Goal: Task Accomplishment & Management: Manage account settings

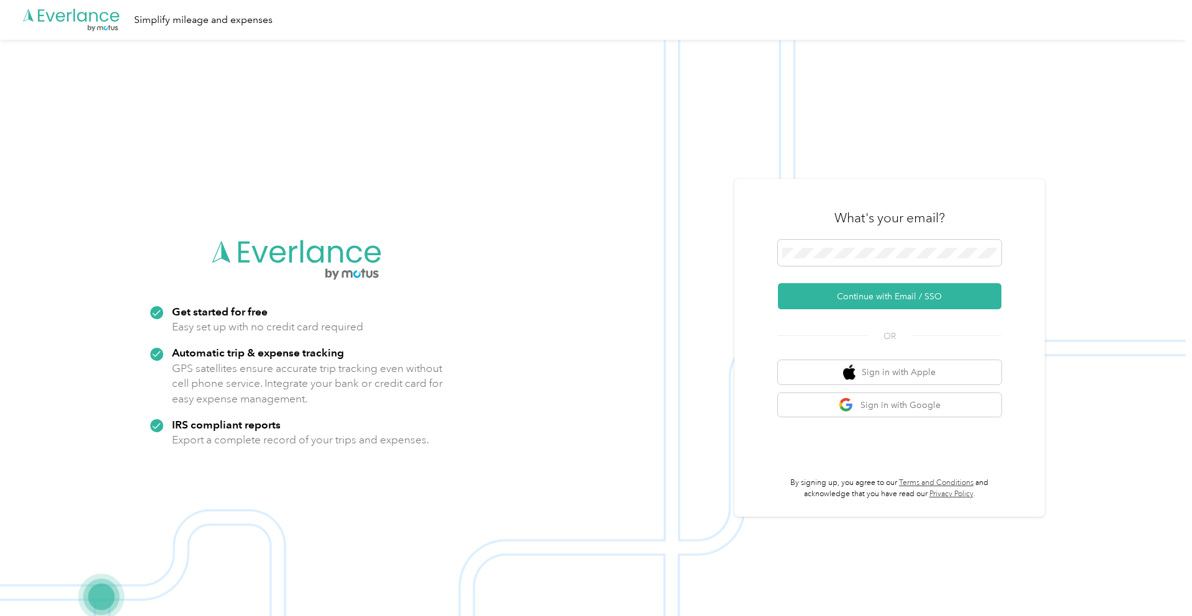
drag, startPoint x: 868, startPoint y: 294, endPoint x: 868, endPoint y: 287, distance: 7.5
click at [868, 294] on button "Continue with Email / SSO" at bounding box center [890, 296] width 224 height 26
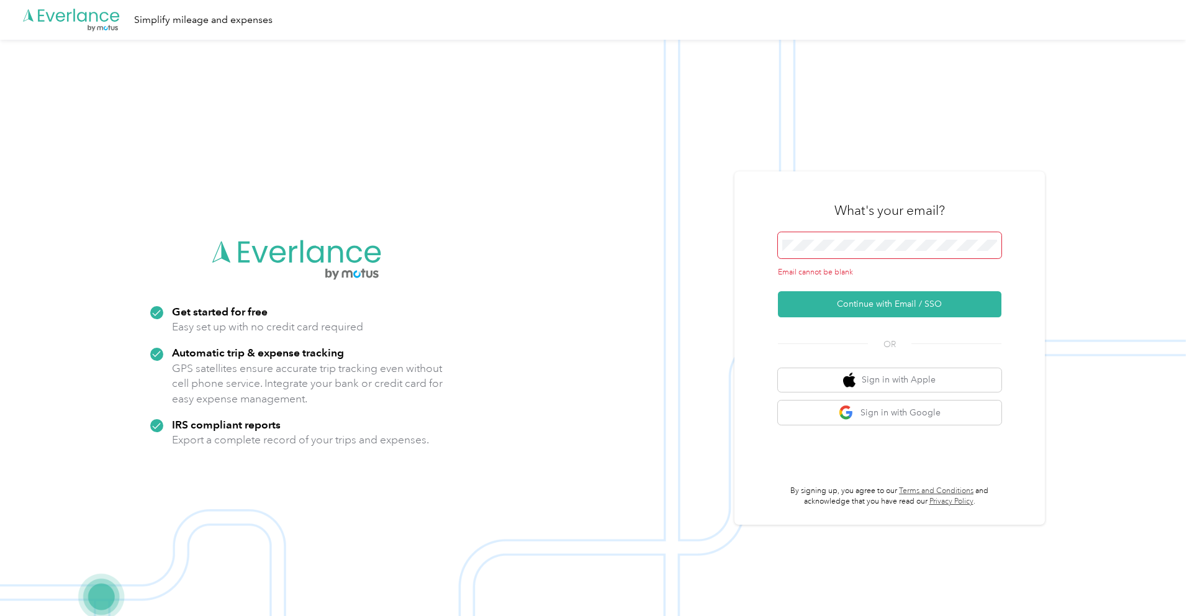
click at [582, 213] on img at bounding box center [593, 348] width 1186 height 616
drag, startPoint x: 586, startPoint y: 213, endPoint x: 692, endPoint y: 211, distance: 106.8
click at [586, 213] on img at bounding box center [593, 348] width 1186 height 616
click at [847, 312] on button "Continue with Email / SSO" at bounding box center [890, 304] width 224 height 26
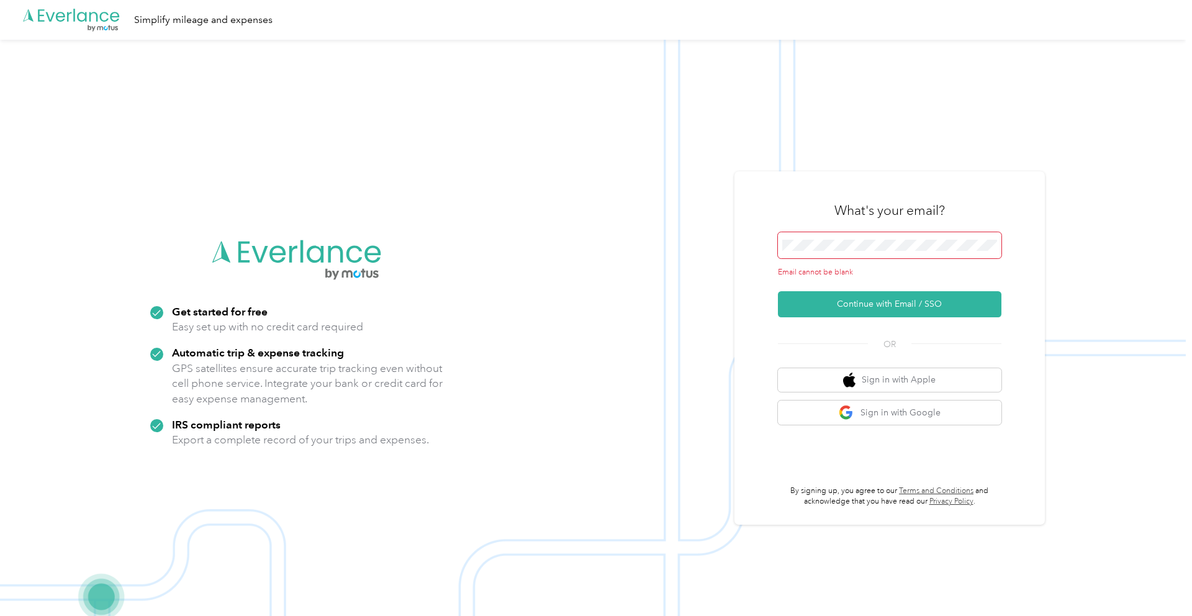
drag, startPoint x: 708, startPoint y: 229, endPoint x: 715, endPoint y: 217, distance: 14.0
click at [708, 229] on img at bounding box center [593, 348] width 1186 height 616
click at [800, 215] on div "What's your email?" at bounding box center [890, 210] width 224 height 43
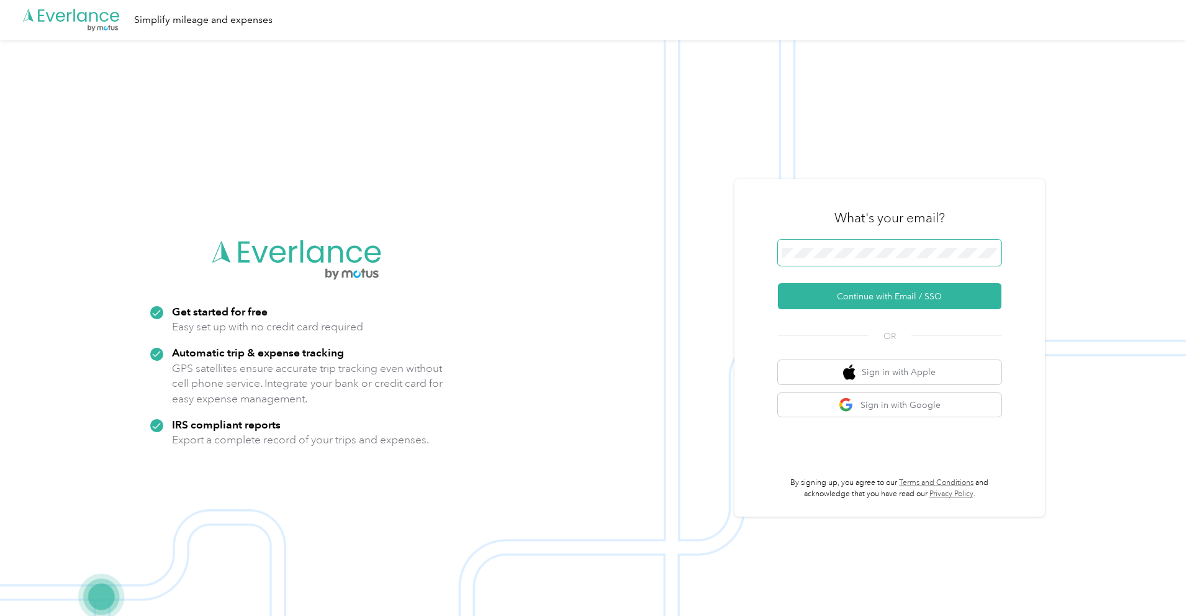
click at [899, 291] on button "Continue with Email / SSO" at bounding box center [890, 296] width 224 height 26
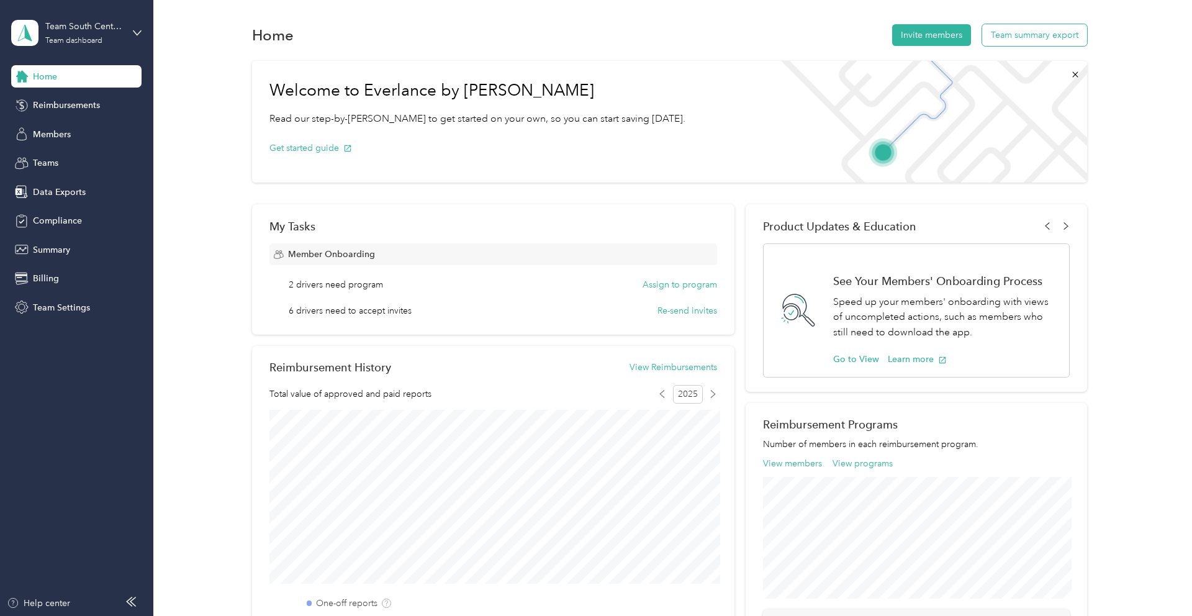
click at [1031, 28] on button "Team summary export" at bounding box center [1034, 35] width 105 height 22
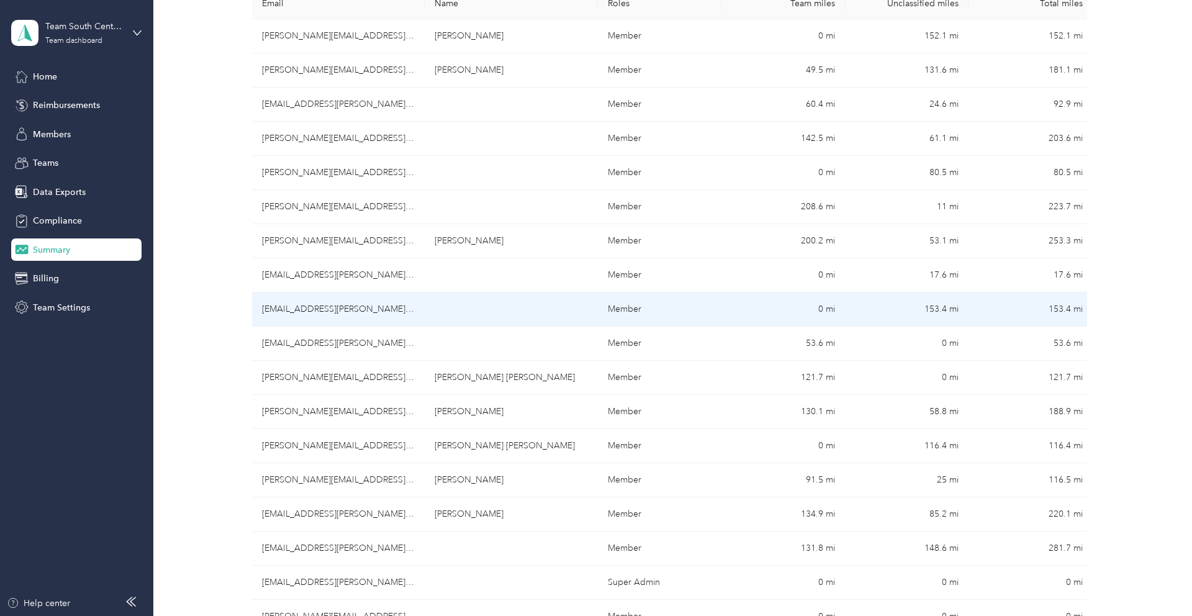
scroll to position [250, 0]
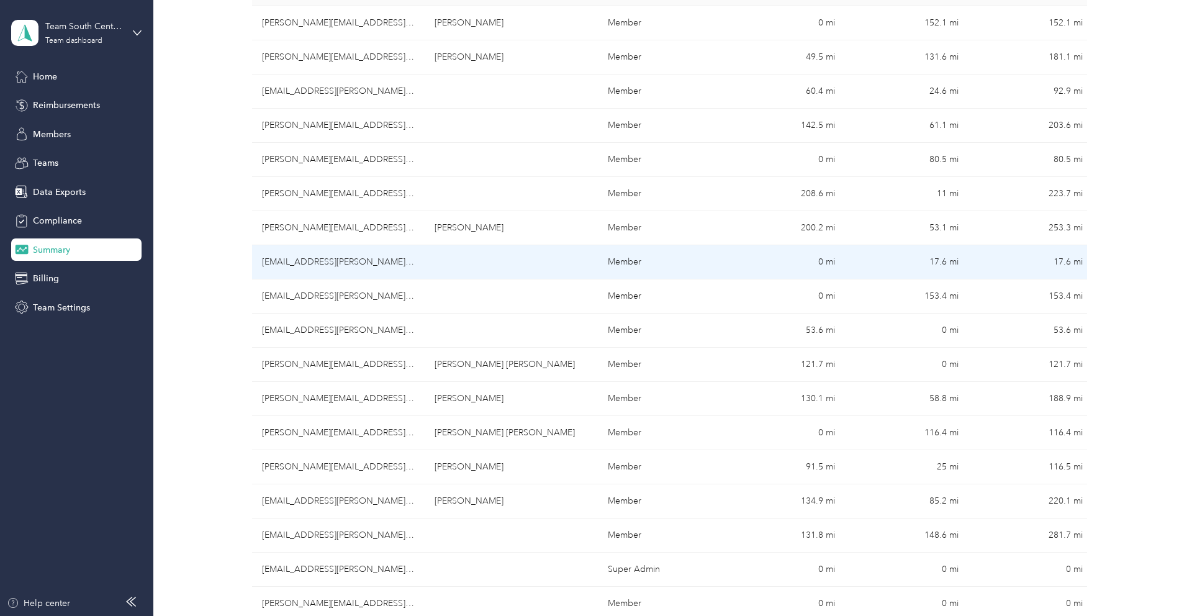
click at [310, 266] on td "[EMAIL_ADDRESS][PERSON_NAME][DOMAIN_NAME]" at bounding box center [338, 262] width 173 height 34
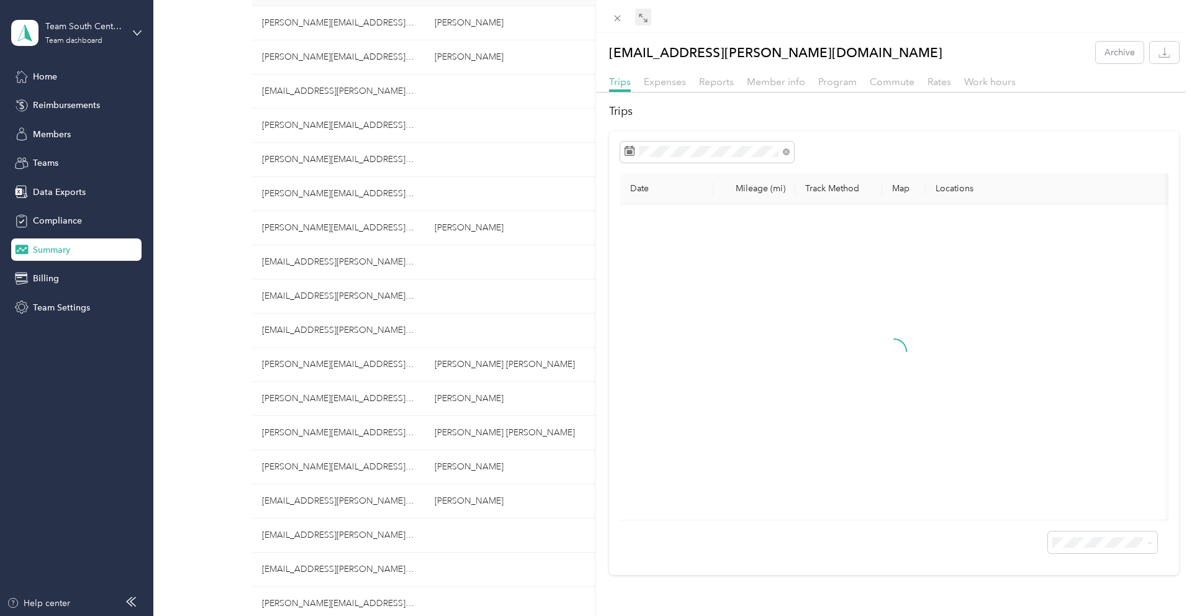
click at [640, 11] on span at bounding box center [643, 17] width 16 height 17
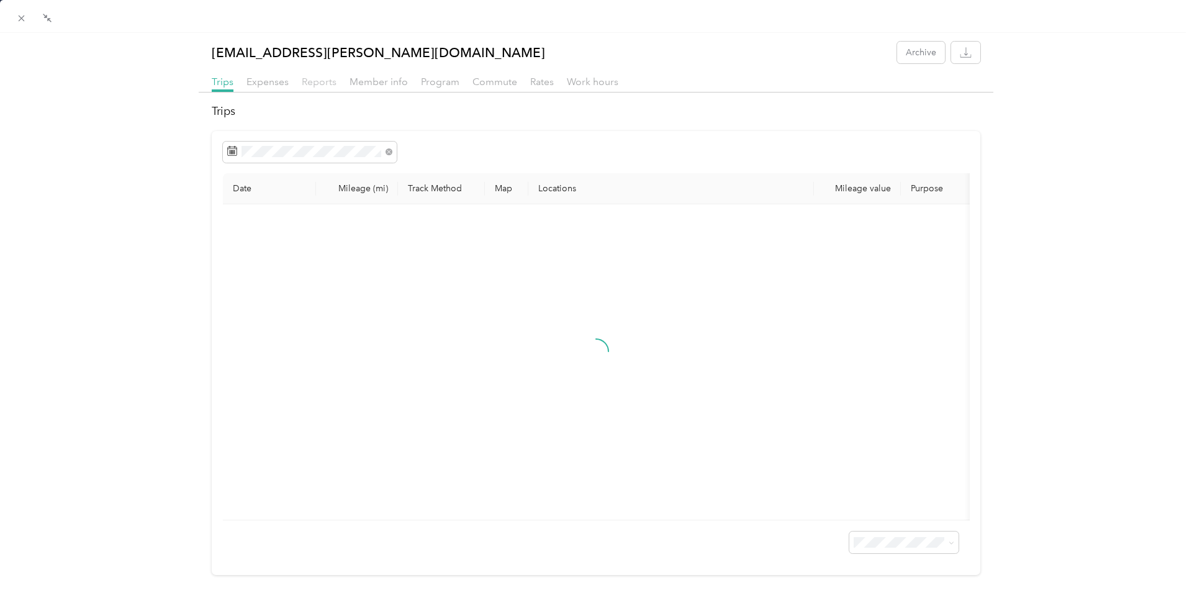
click at [313, 84] on span "Reports" at bounding box center [319, 82] width 35 height 12
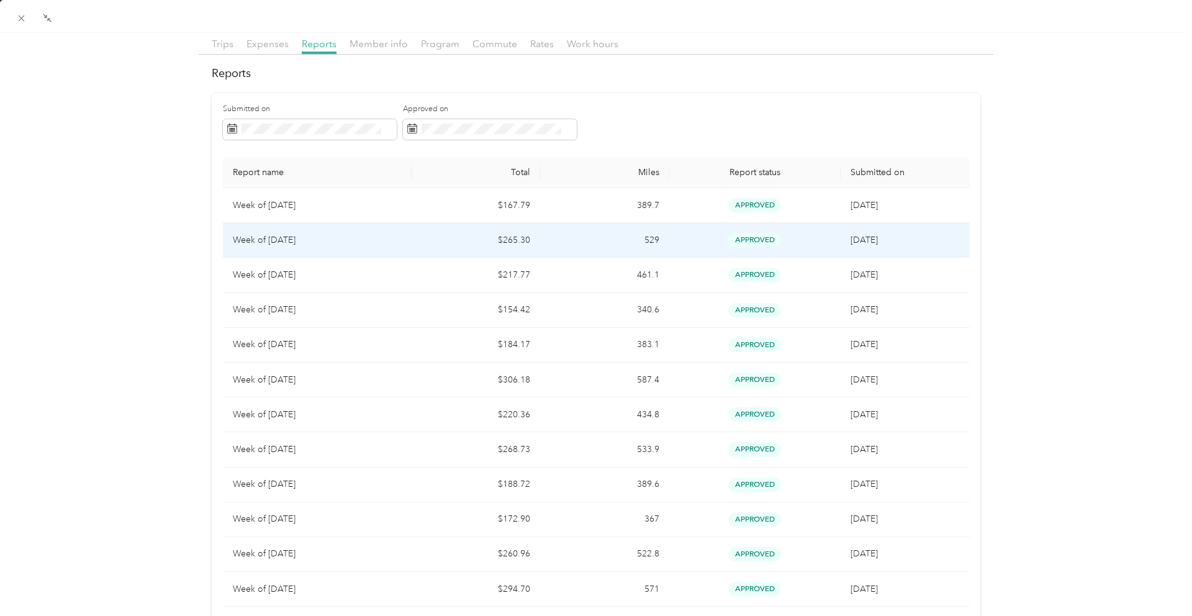
scroll to position [37, 0]
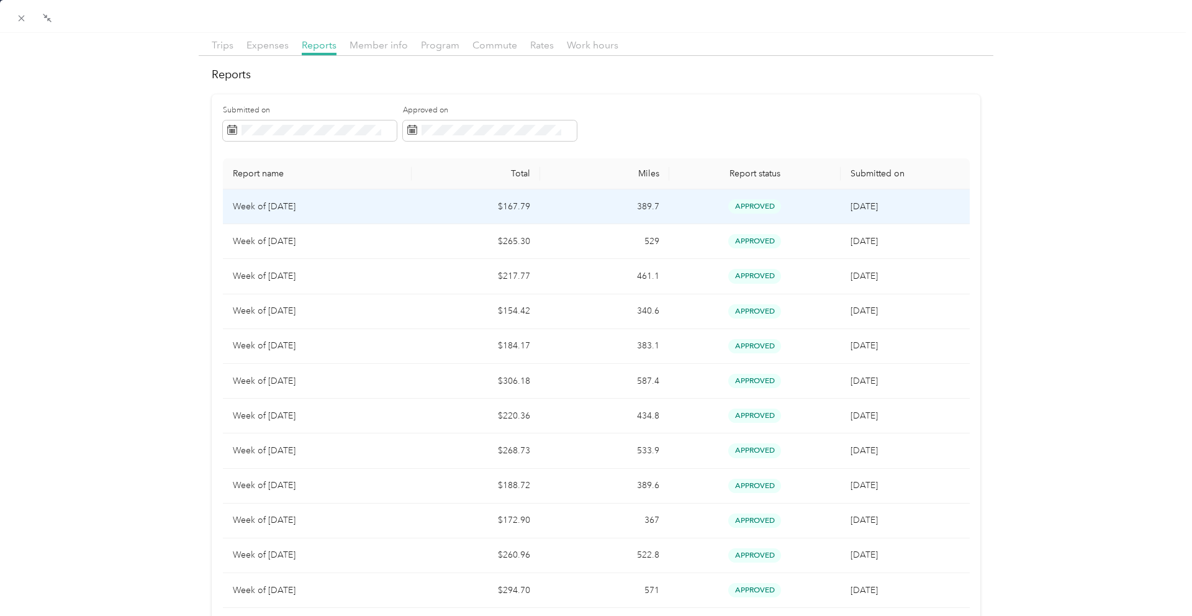
click at [403, 220] on td "Week of [DATE]" at bounding box center [317, 206] width 189 height 35
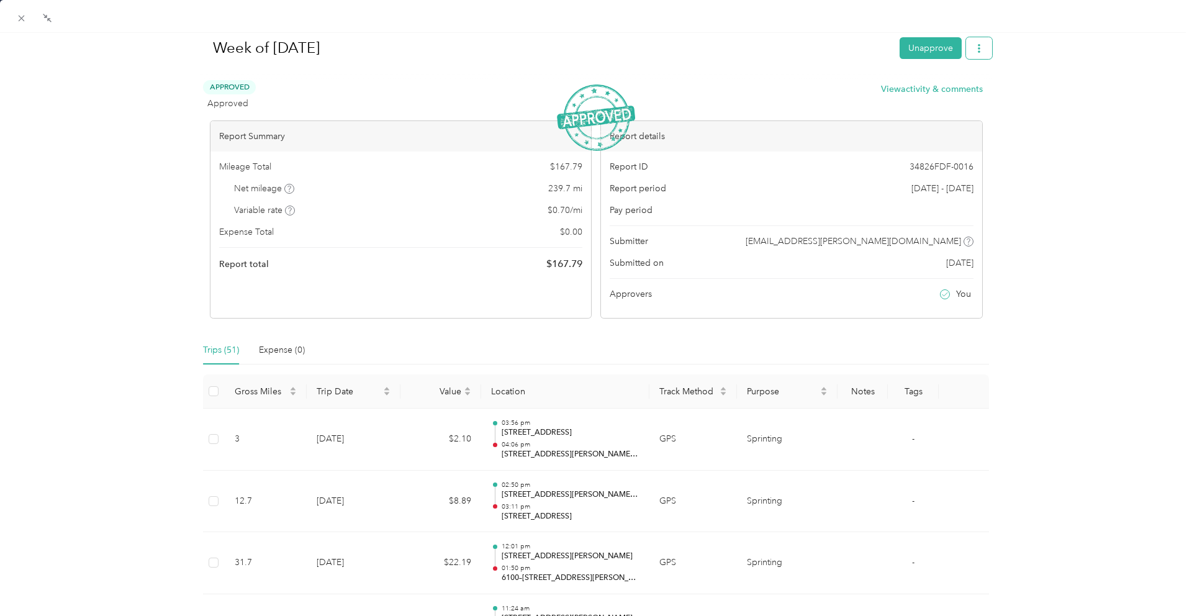
click at [982, 48] on icon "button" at bounding box center [979, 48] width 9 height 9
click at [961, 89] on span "Download" at bounding box center [943, 93] width 41 height 13
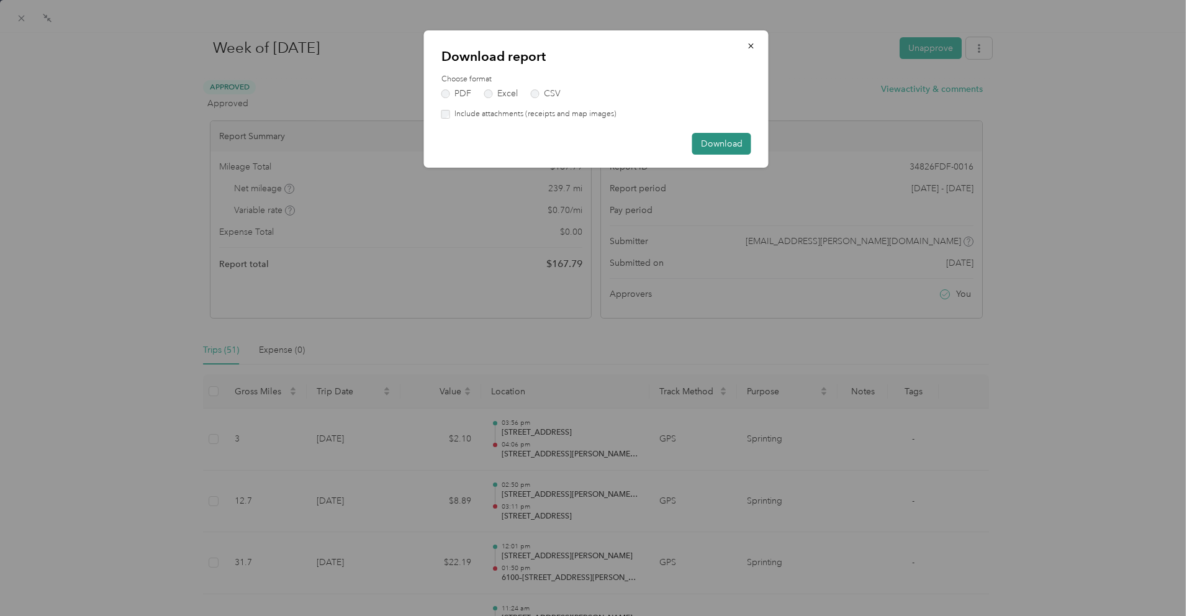
click at [705, 142] on button "Download" at bounding box center [721, 144] width 59 height 22
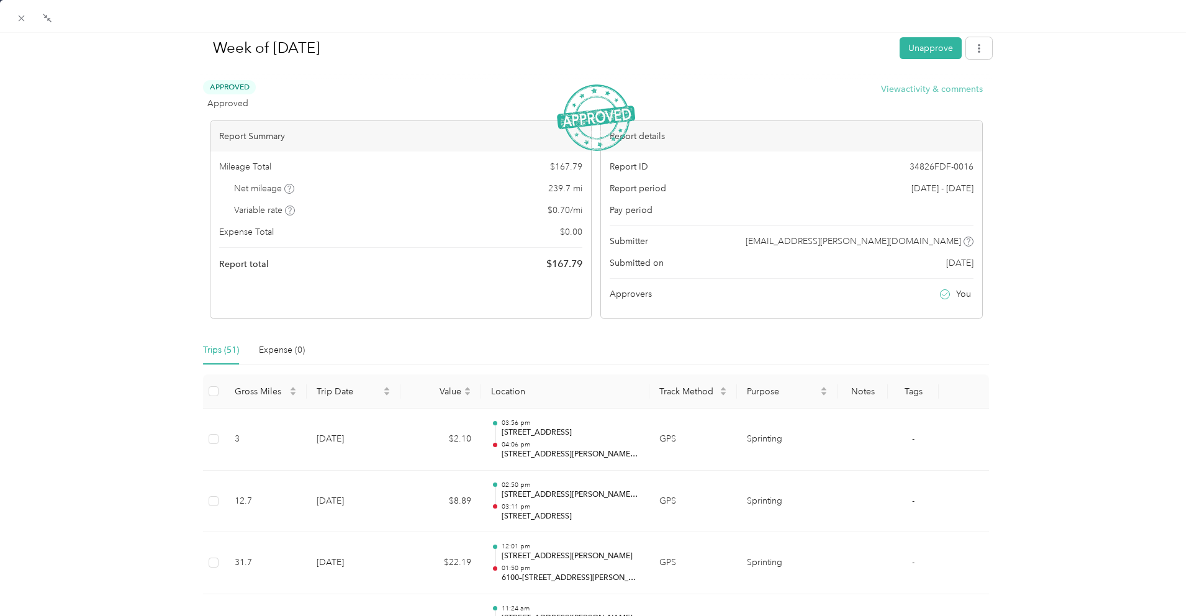
click at [891, 86] on button "View activity & comments" at bounding box center [932, 89] width 102 height 13
